Goal: Transaction & Acquisition: Purchase product/service

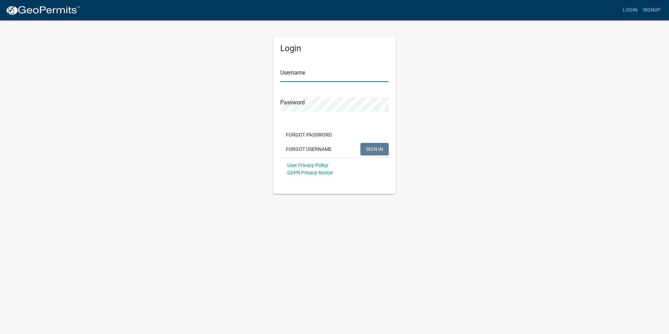
type input "animalhealthcenters"
click at [376, 146] on button "SIGN IN" at bounding box center [374, 149] width 28 height 13
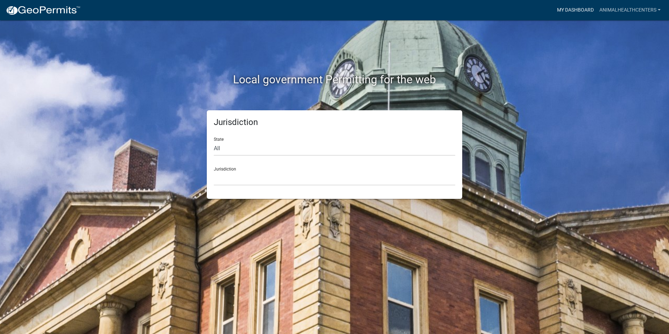
click at [580, 10] on link "My Dashboard" at bounding box center [575, 9] width 42 height 13
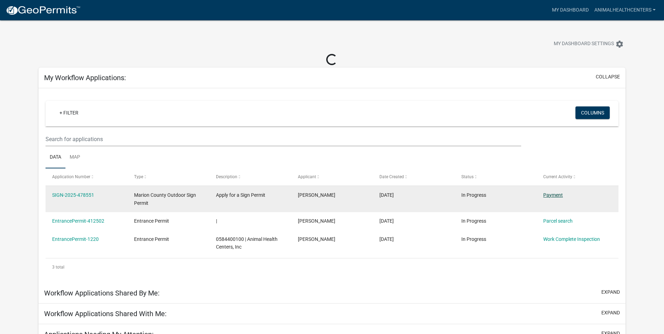
click at [554, 194] on link "Payment" at bounding box center [553, 195] width 20 height 6
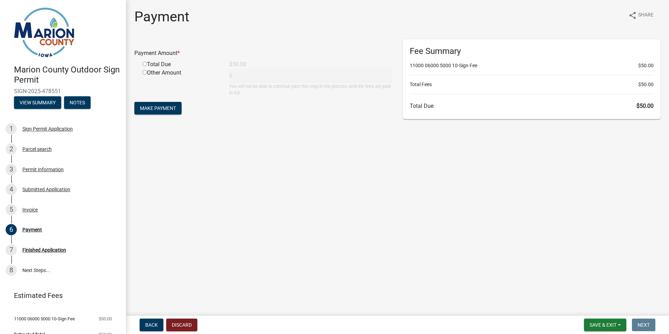
click at [146, 64] on input "radio" at bounding box center [144, 64] width 5 height 5
radio input "true"
type input "50"
click at [166, 106] on span "Make Payment" at bounding box center [158, 108] width 36 height 6
